Goal: Obtain resource: Obtain resource

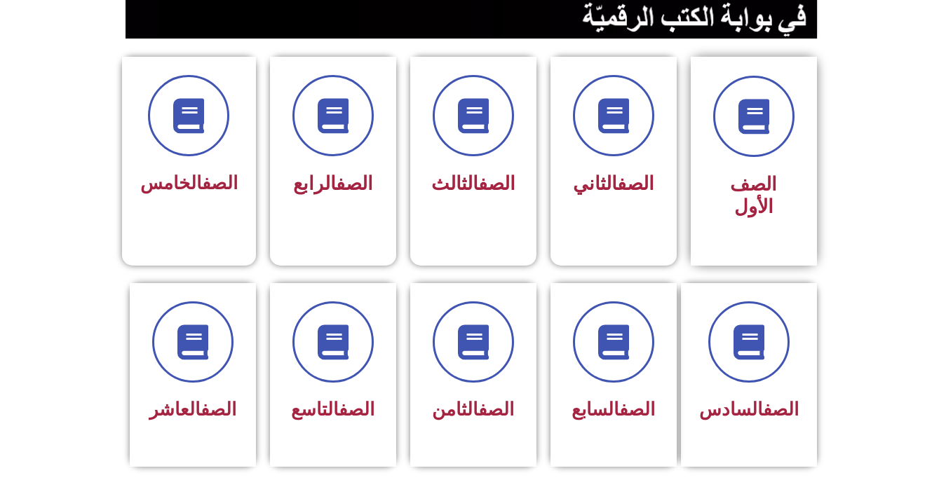
scroll to position [351, 0]
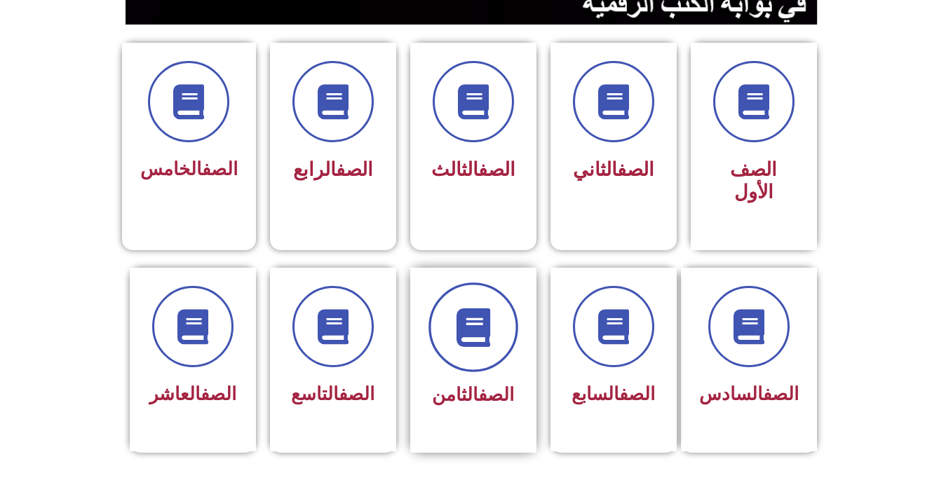
click at [490, 308] on icon at bounding box center [473, 327] width 39 height 39
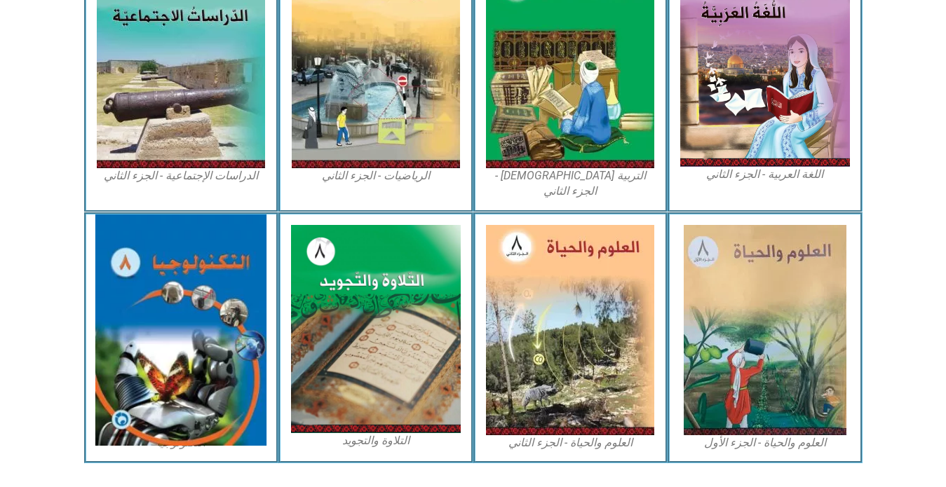
scroll to position [761, 0]
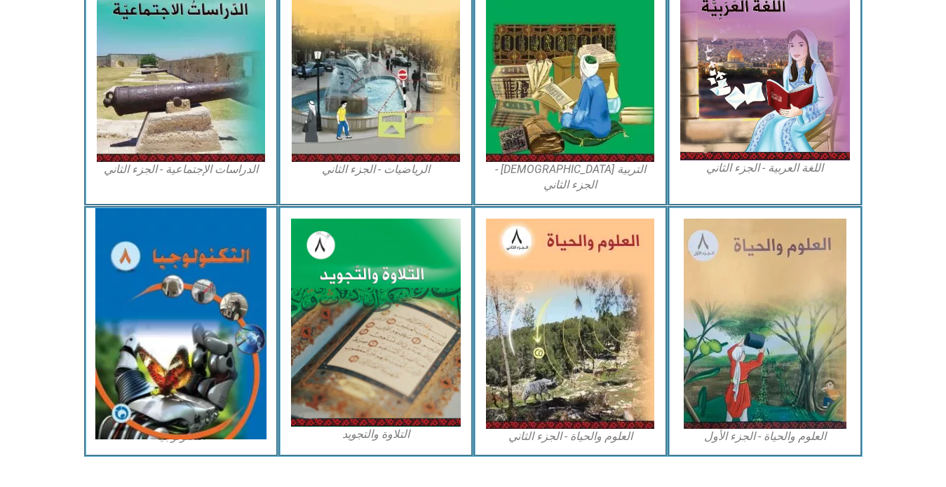
click at [163, 306] on img at bounding box center [180, 323] width 171 height 231
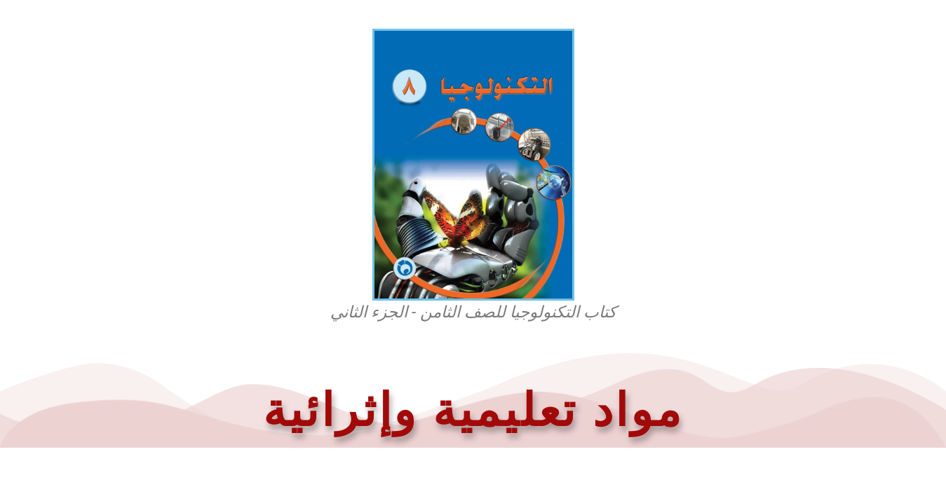
scroll to position [351, 0]
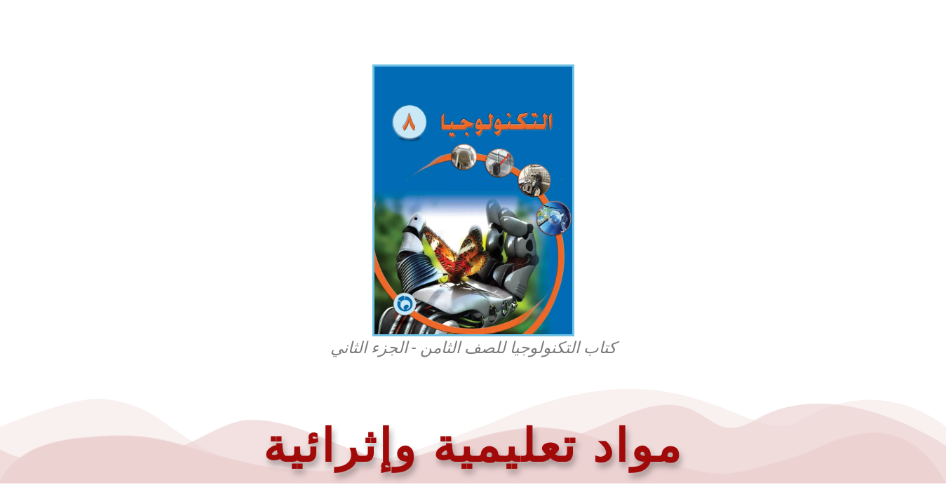
click at [544, 348] on figcaption "كتاب التكنولوجيا للصف الثامن - الجزء الثاني" at bounding box center [473, 348] width 337 height 22
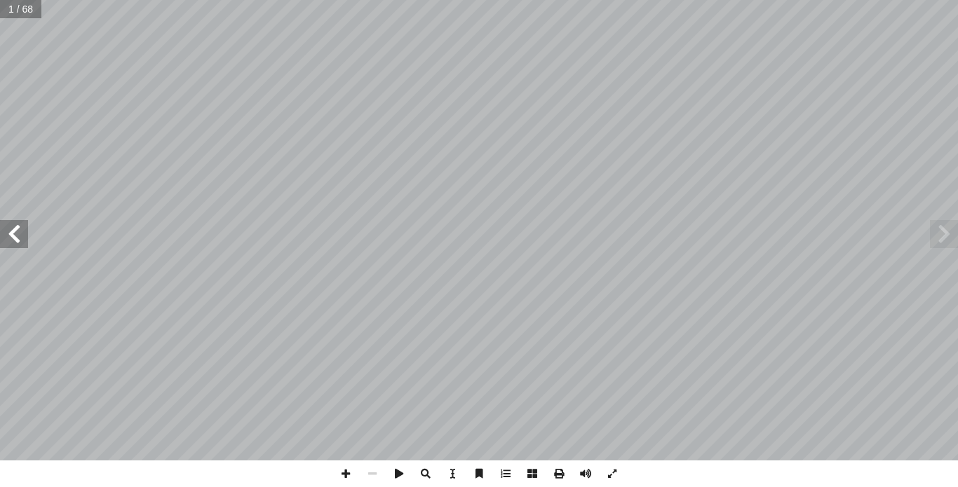
click at [942, 240] on span at bounding box center [944, 234] width 28 height 28
click at [22, 234] on span at bounding box center [14, 234] width 28 height 28
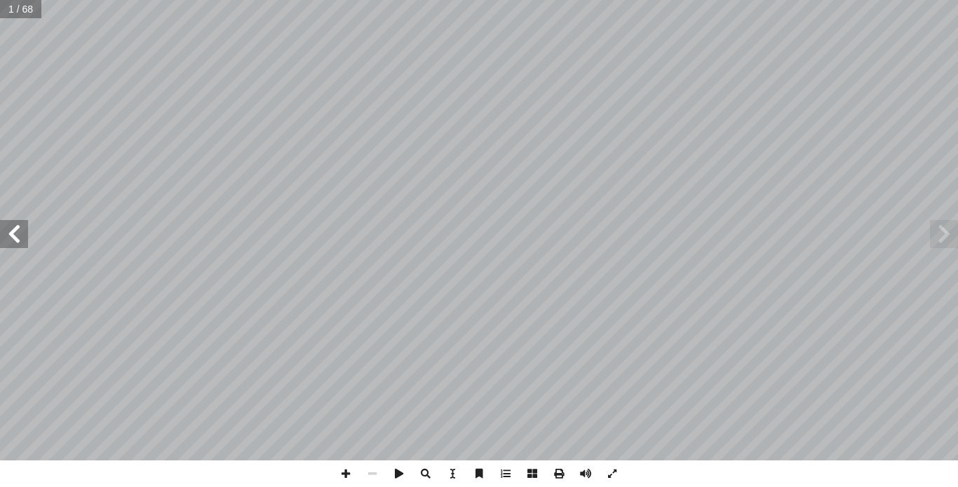
click at [22, 234] on span at bounding box center [14, 234] width 28 height 28
click at [348, 473] on span at bounding box center [345, 474] width 27 height 27
